Goal: Task Accomplishment & Management: Complete application form

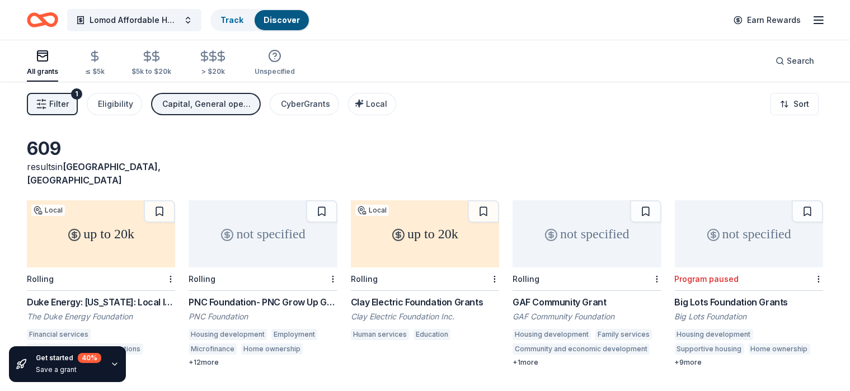
click at [287, 295] on div "PNC Foundation- PNC Grow Up Great" at bounding box center [262, 301] width 148 height 13
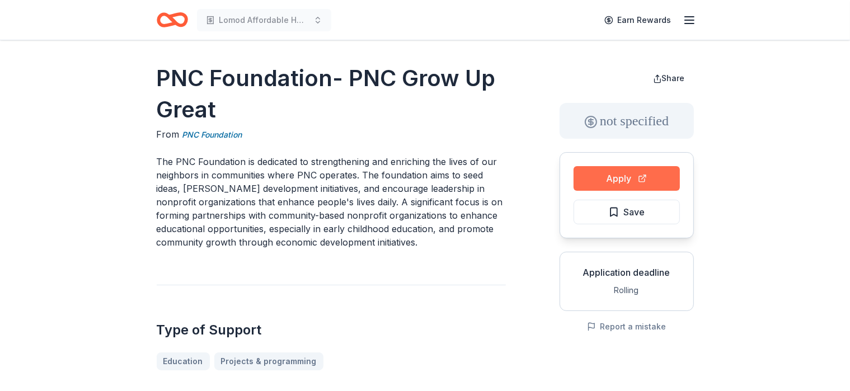
click at [625, 178] on button "Apply" at bounding box center [626, 178] width 106 height 25
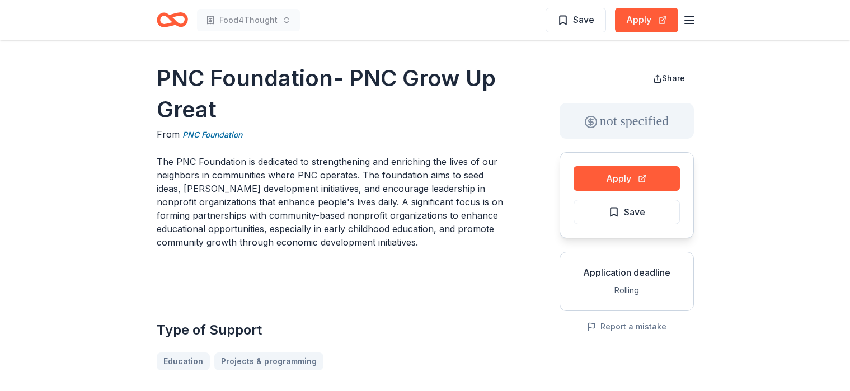
scroll to position [1773, 0]
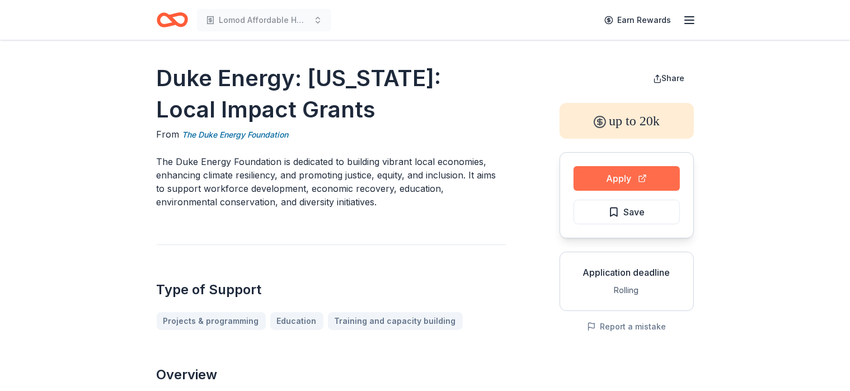
click at [620, 177] on button "Apply" at bounding box center [626, 178] width 106 height 25
